Goal: Entertainment & Leisure: Consume media (video, audio)

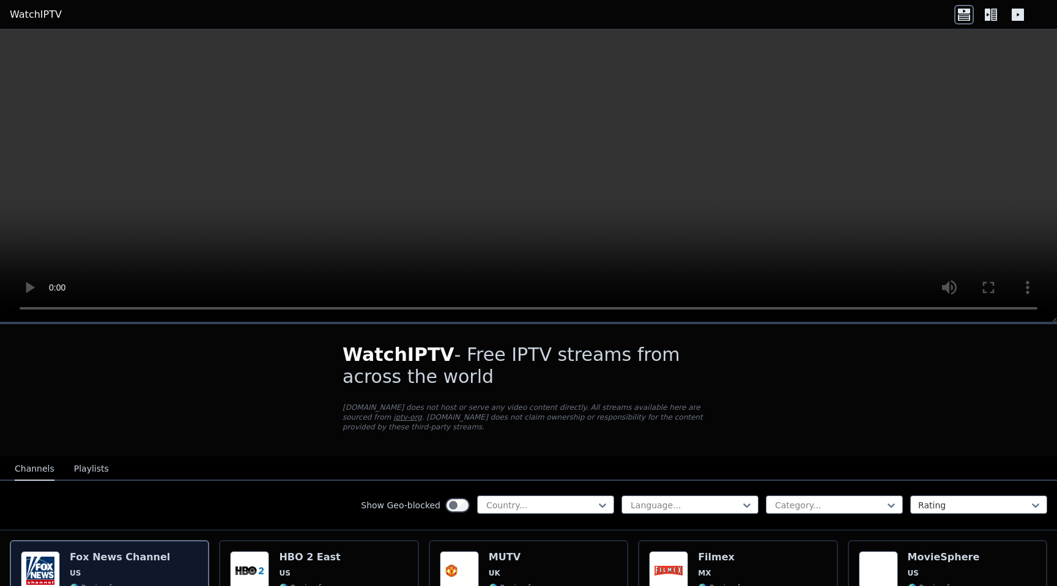
click at [95, 565] on div "[PERSON_NAME] US 🌎 Region-free news eng" at bounding box center [120, 596] width 100 height 91
click at [310, 308] on video at bounding box center [528, 175] width 1057 height 293
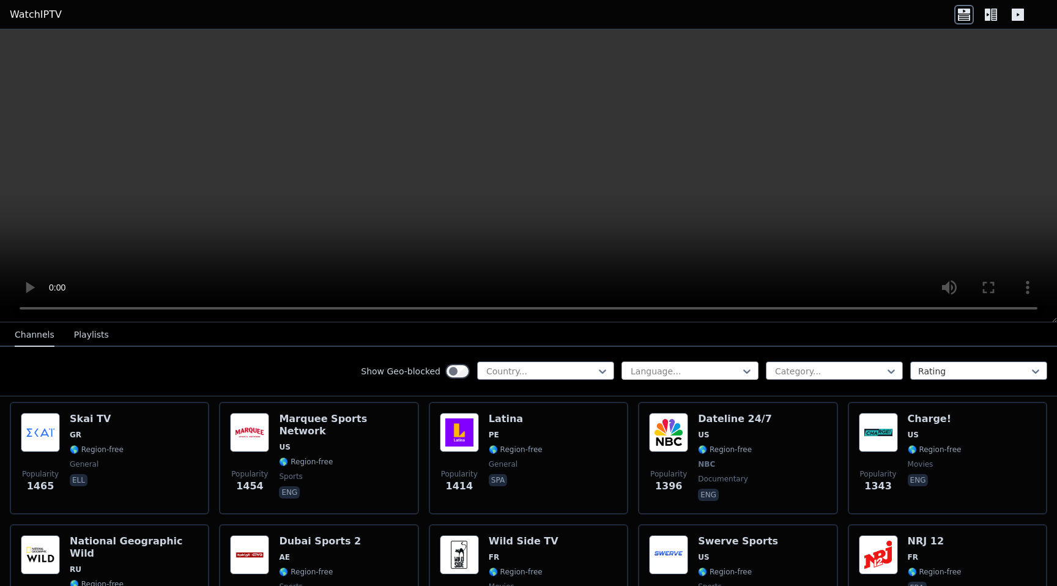
scroll to position [1363, 0]
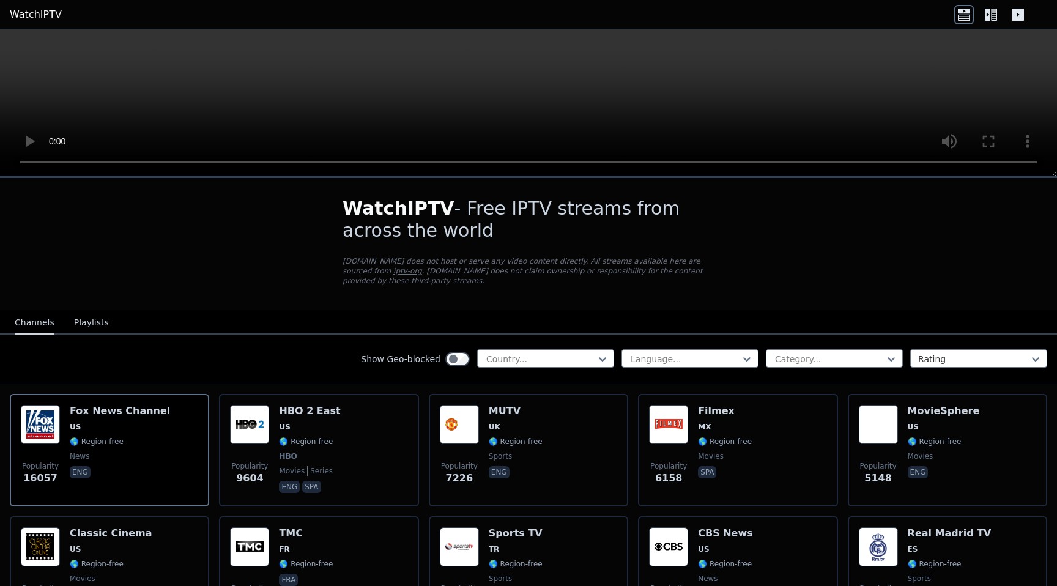
click at [993, 12] on icon at bounding box center [994, 15] width 6 height 12
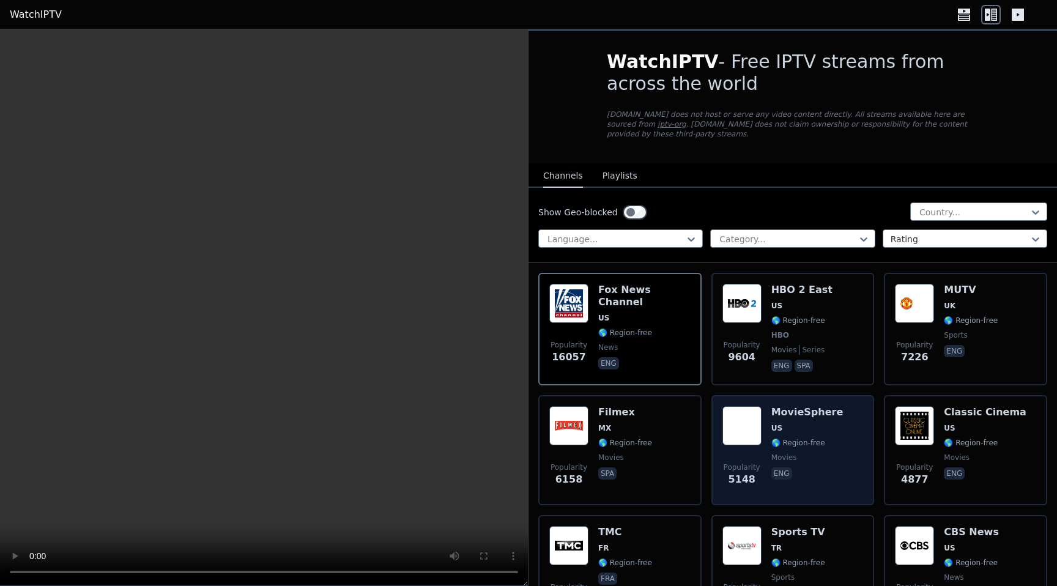
scroll to position [92, 0]
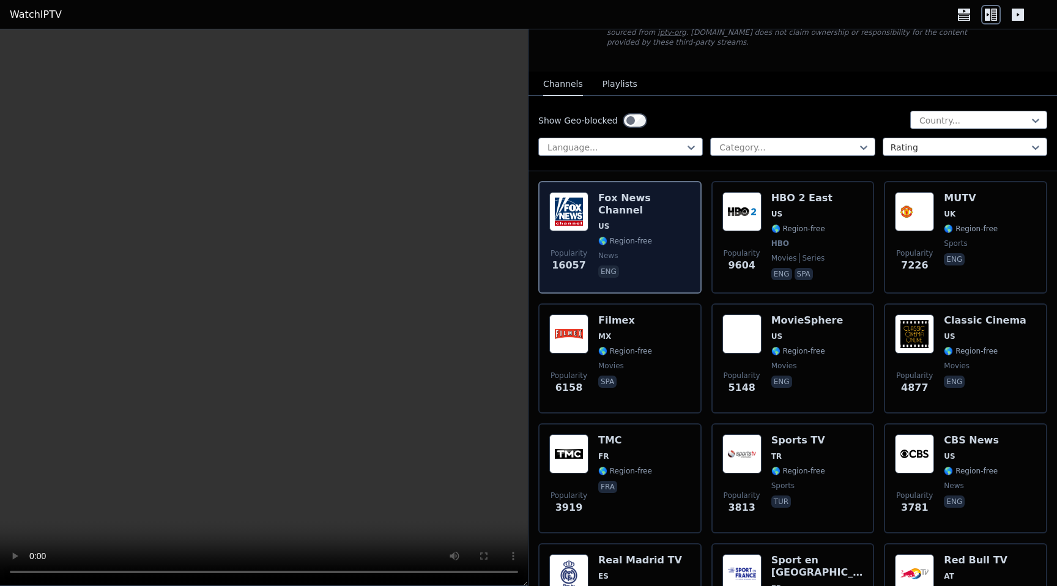
click at [639, 236] on span "🌎 Region-free" at bounding box center [625, 241] width 54 height 10
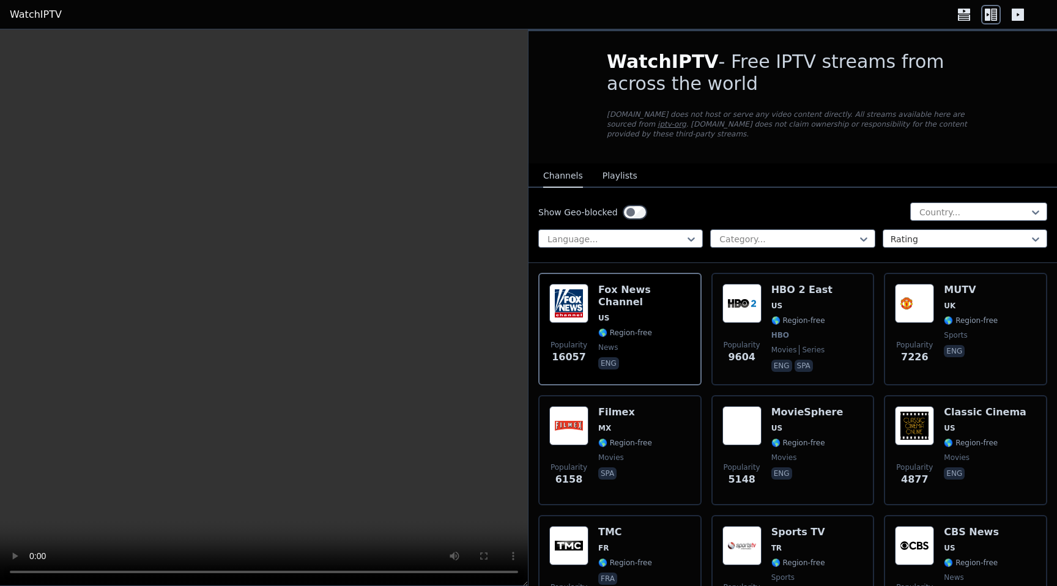
click at [612, 174] on button "Playlists" at bounding box center [619, 176] width 35 height 23
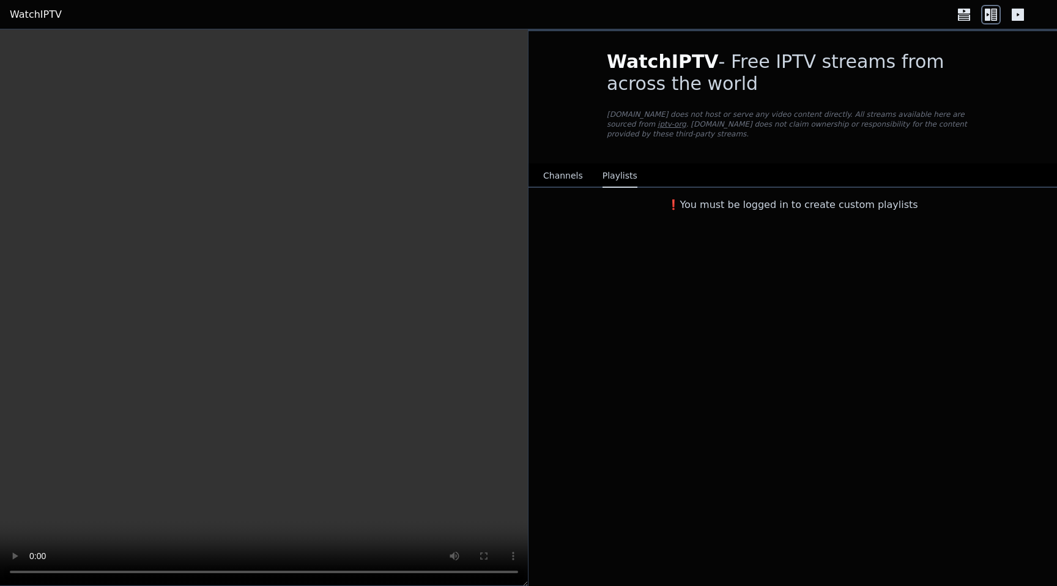
click at [561, 175] on button "Channels" at bounding box center [563, 176] width 40 height 23
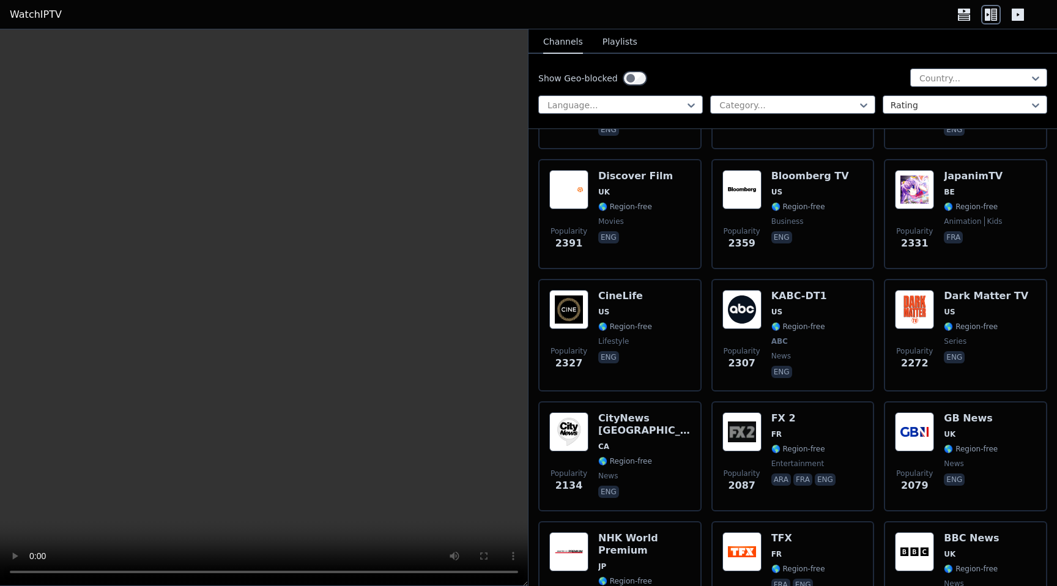
scroll to position [1202, 0]
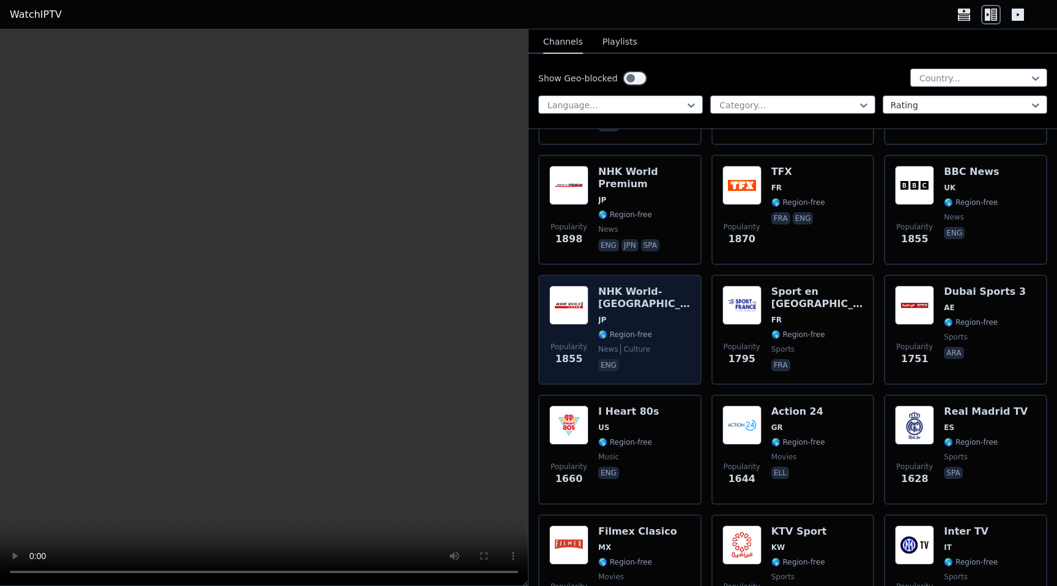
click at [627, 342] on div "NHK World-[GEOGRAPHIC_DATA] JP 🌎 Region-free news culture eng" at bounding box center [644, 330] width 92 height 88
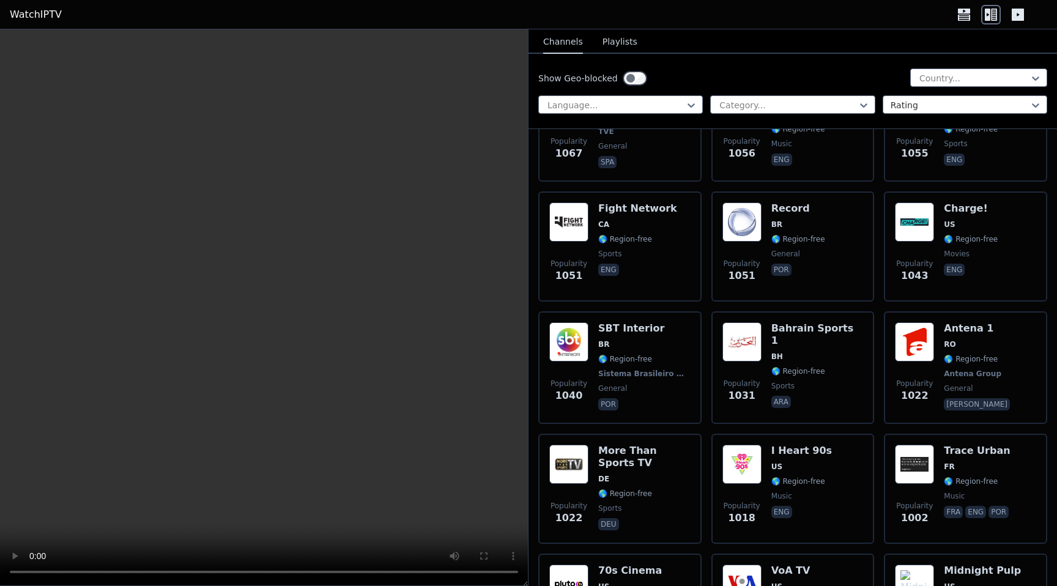
scroll to position [3026, 0]
